Goal: Register for event/course

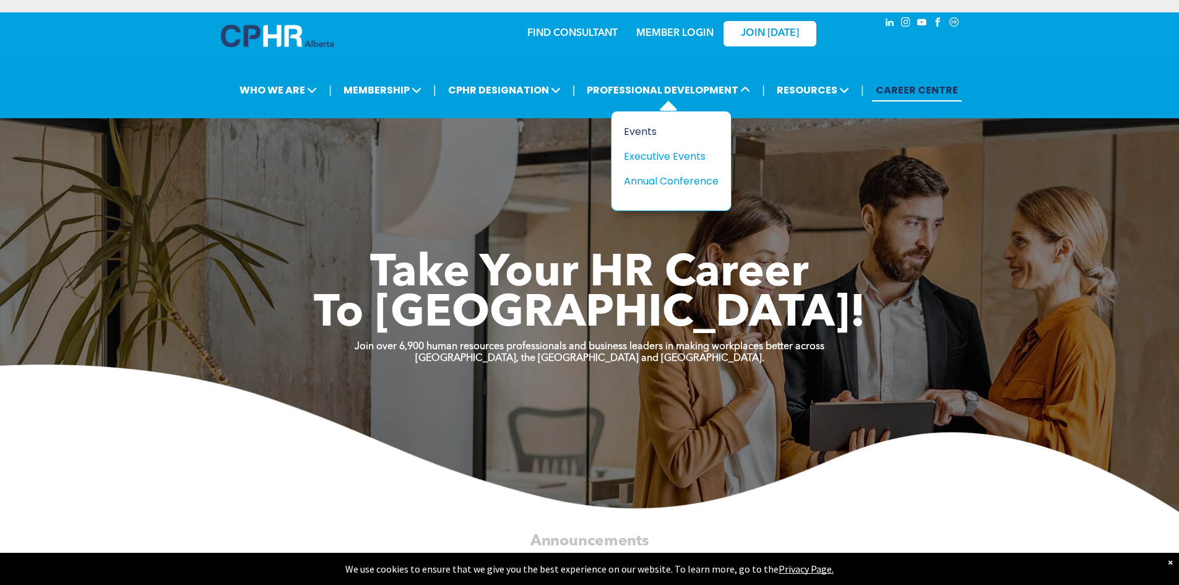
click at [646, 137] on div "Events" at bounding box center [666, 131] width 85 height 15
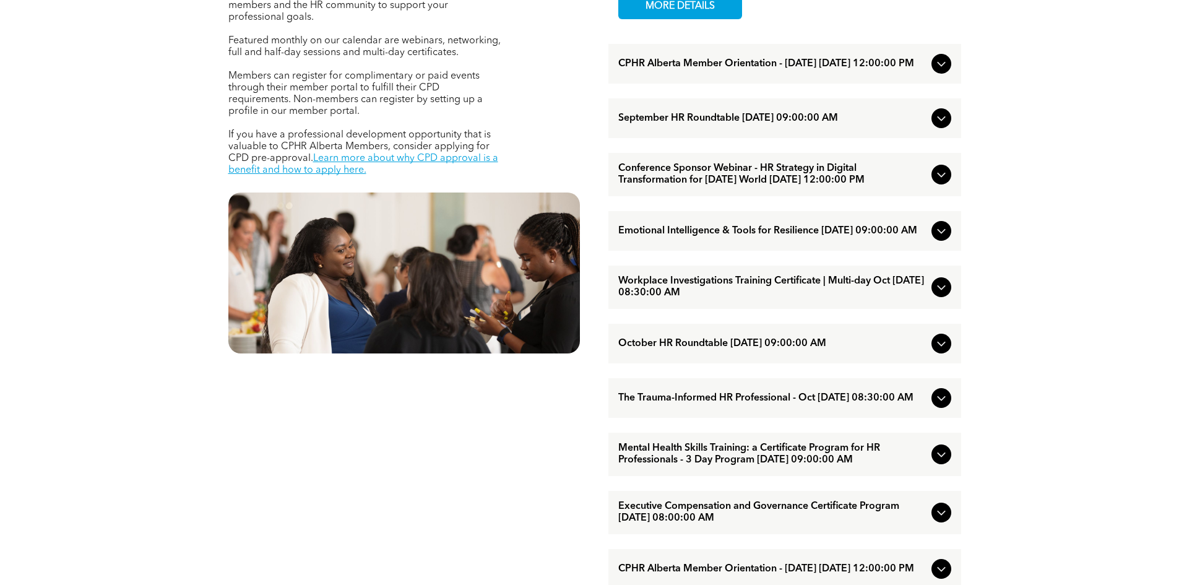
scroll to position [681, 0]
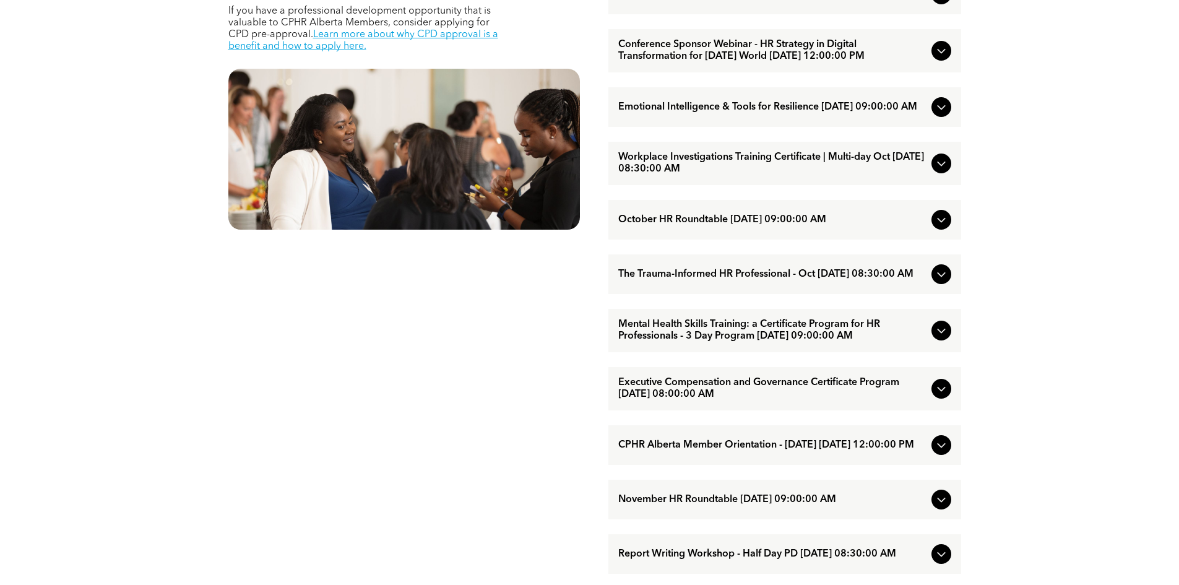
click at [685, 400] on span "Executive Compensation and Governance Certificate Program [DATE] 08:00:00 AM" at bounding box center [772, 389] width 308 height 24
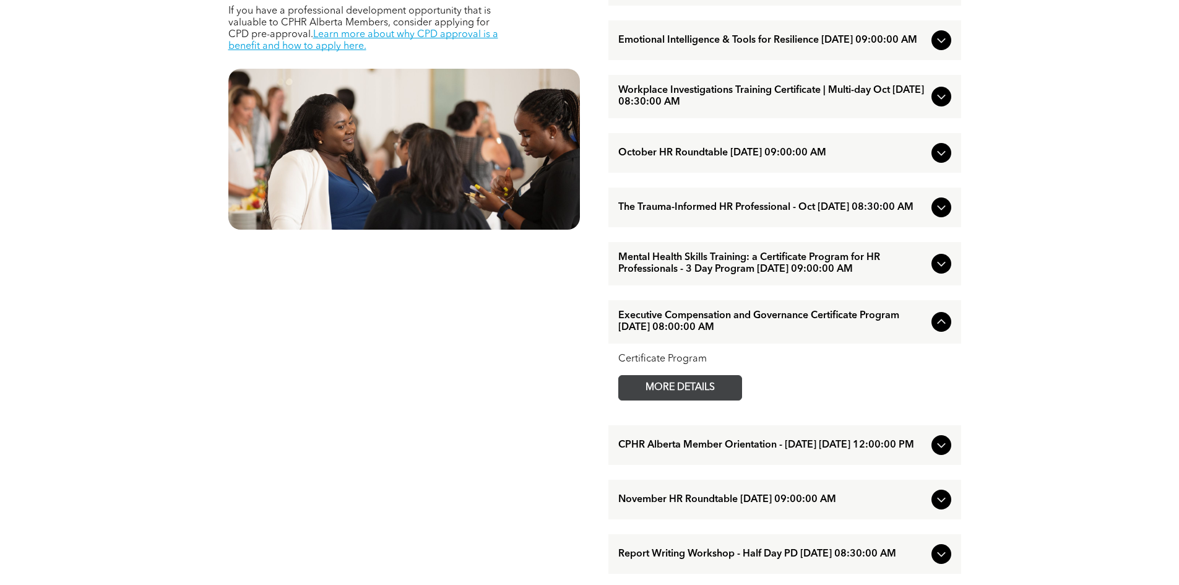
click at [683, 400] on span "MORE DETAILS" at bounding box center [680, 388] width 98 height 24
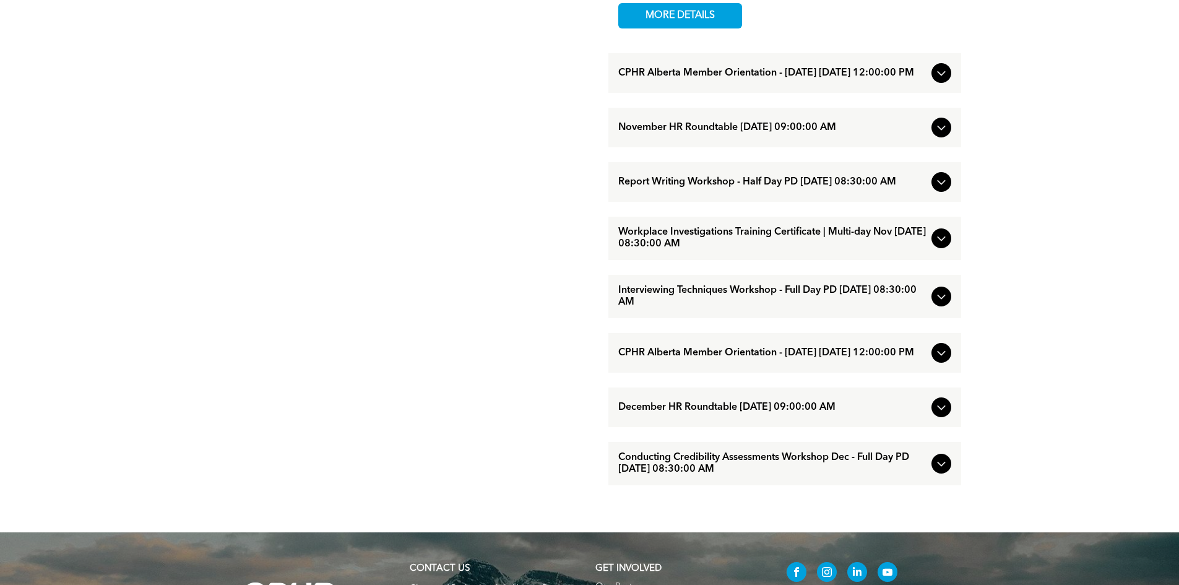
scroll to position [1052, 0]
click at [664, 134] on span "November HR Roundtable [DATE] 09:00:00 AM" at bounding box center [772, 129] width 308 height 12
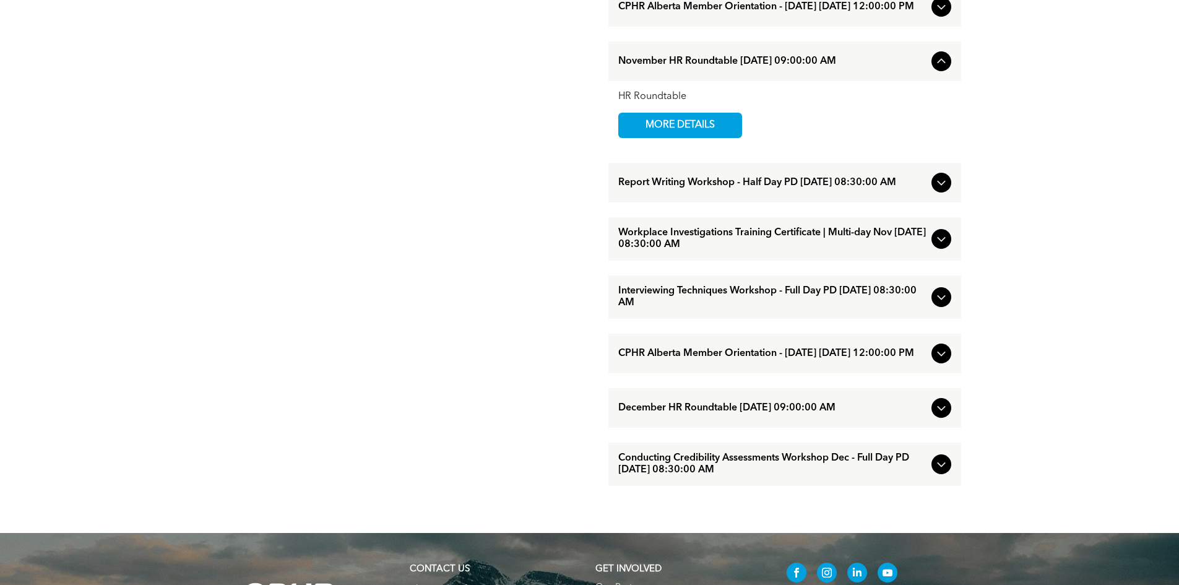
click at [664, 137] on span "MORE DETAILS" at bounding box center [680, 125] width 98 height 24
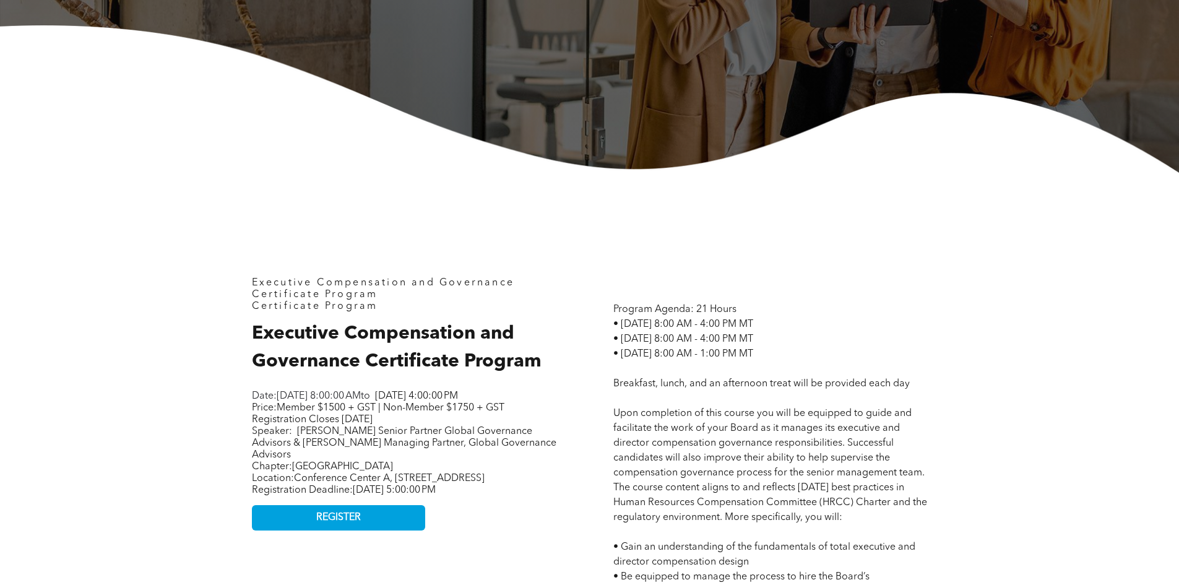
scroll to position [186, 0]
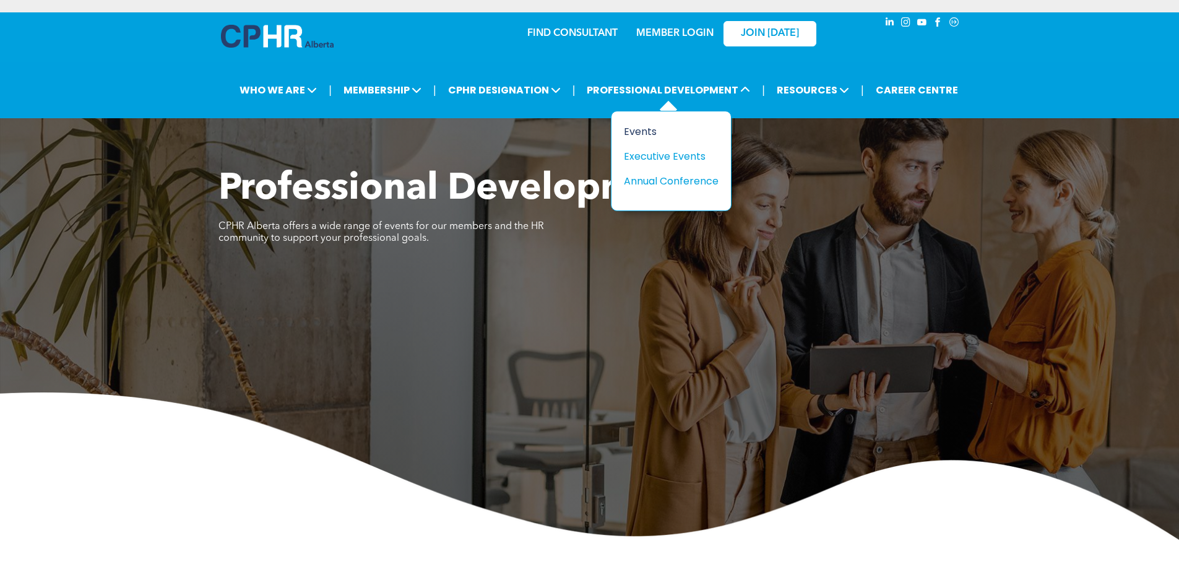
click at [643, 131] on div "Events" at bounding box center [666, 131] width 85 height 15
